Goal: Find specific page/section: Find specific page/section

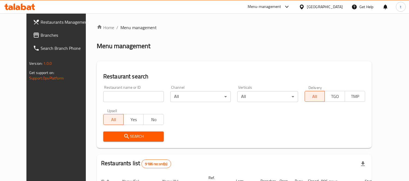
click at [41, 36] on span "Branches" at bounding box center [66, 35] width 50 height 7
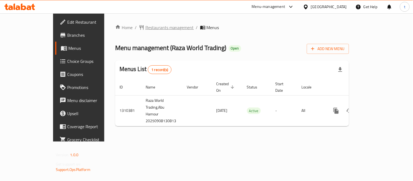
click at [146, 31] on span "Restaurants management" at bounding box center [170, 27] width 49 height 7
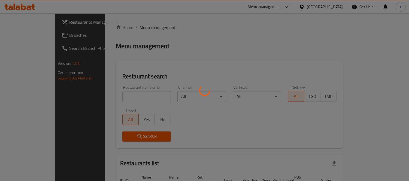
click at [122, 97] on div at bounding box center [204, 90] width 409 height 181
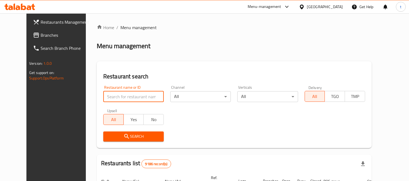
click at [122, 97] on input "search" at bounding box center [133, 96] width 61 height 11
paste input "705448"
type input "705448"
click button "Search" at bounding box center [133, 137] width 61 height 10
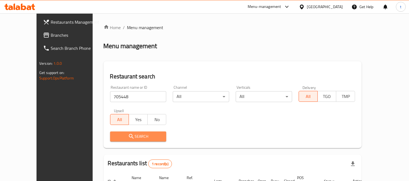
click at [129, 137] on span "Search" at bounding box center [138, 136] width 48 height 7
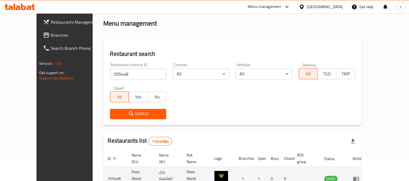
scroll to position [51, 0]
